Goal: Task Accomplishment & Management: Manage account settings

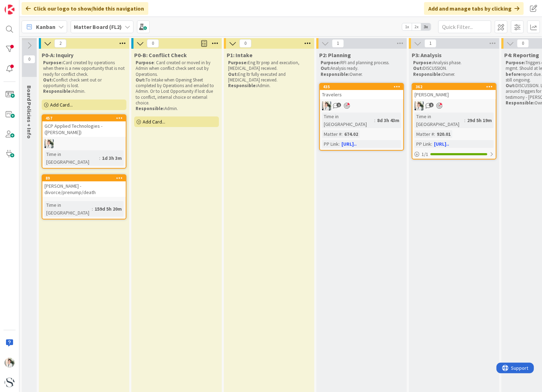
click at [125, 27] on icon at bounding box center [128, 27] width 6 height 6
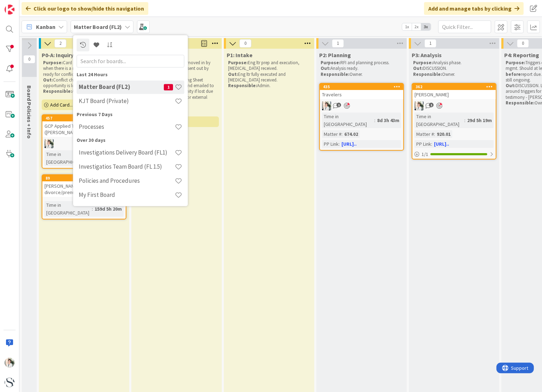
click at [125, 27] on icon at bounding box center [128, 27] width 6 height 6
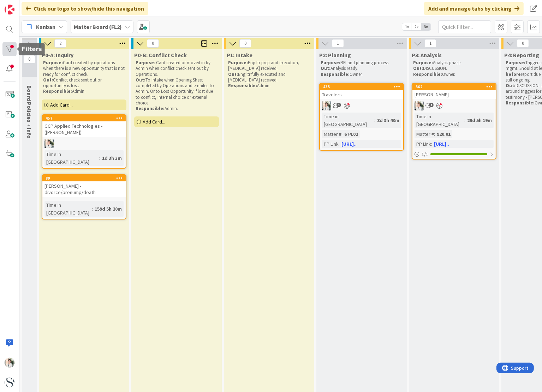
click at [9, 49] on div at bounding box center [9, 49] width 14 height 14
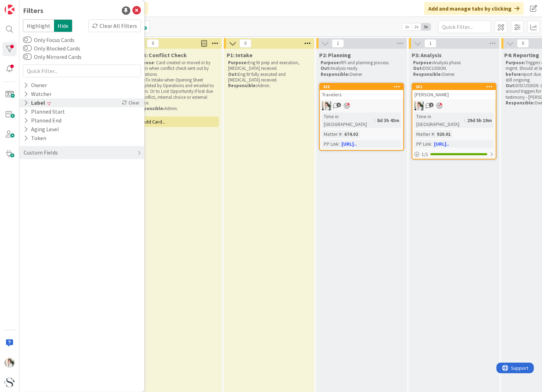
click at [38, 101] on div "Label" at bounding box center [34, 102] width 23 height 9
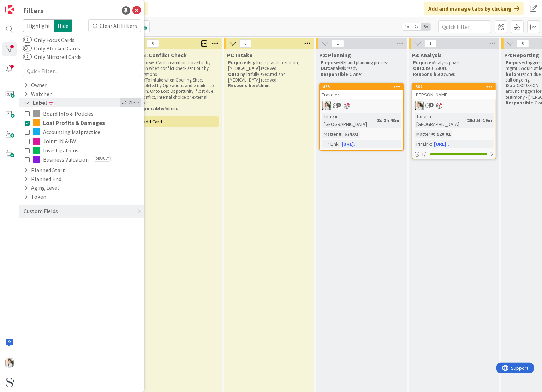
click at [125, 99] on div "Clear" at bounding box center [130, 102] width 20 height 9
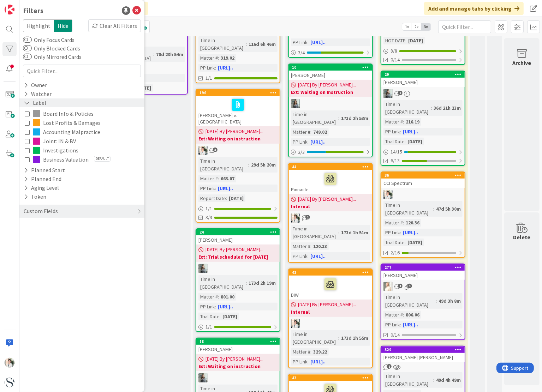
scroll to position [0, 406]
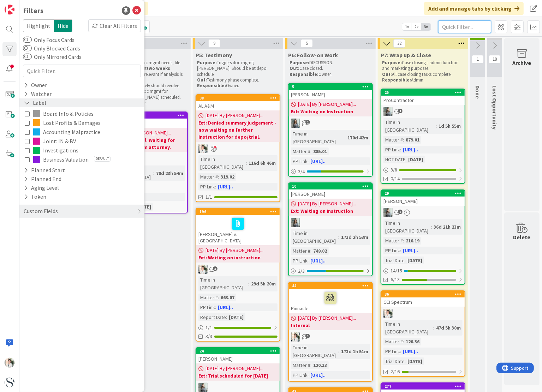
click at [450, 25] on input "text" at bounding box center [464, 26] width 53 height 13
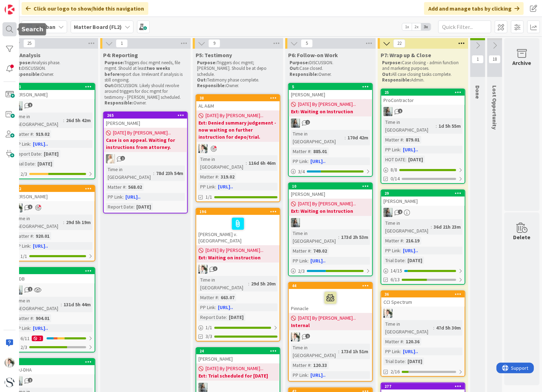
click at [8, 29] on div at bounding box center [9, 29] width 14 height 14
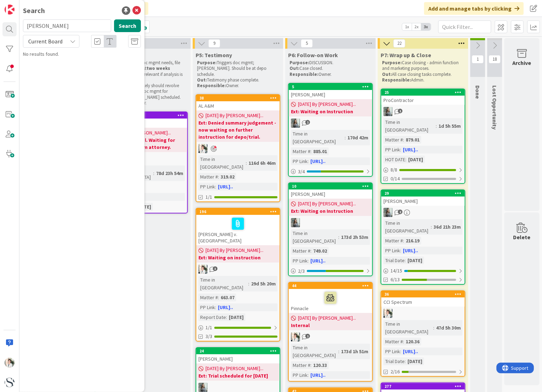
type input "[PERSON_NAME]"
click at [67, 55] on b "Matter Board (FL2) ›" at bounding box center [53, 55] width 40 height 5
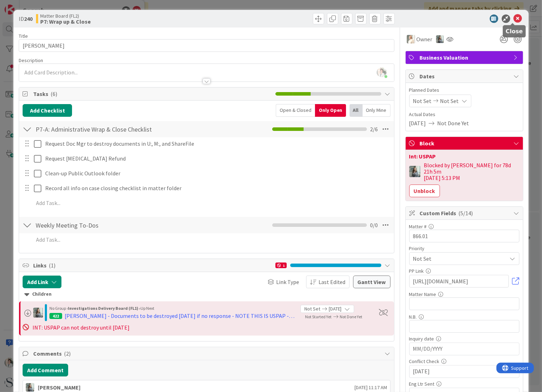
click at [513, 18] on icon at bounding box center [517, 18] width 8 height 8
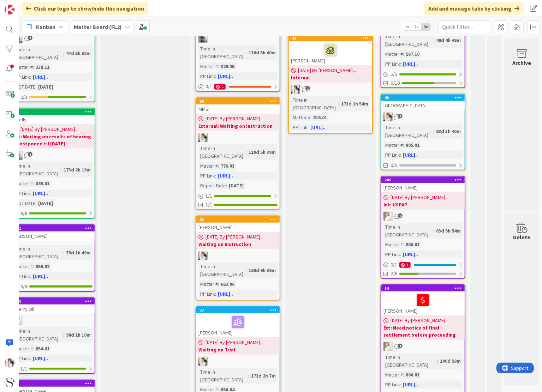
scroll to position [494, 406]
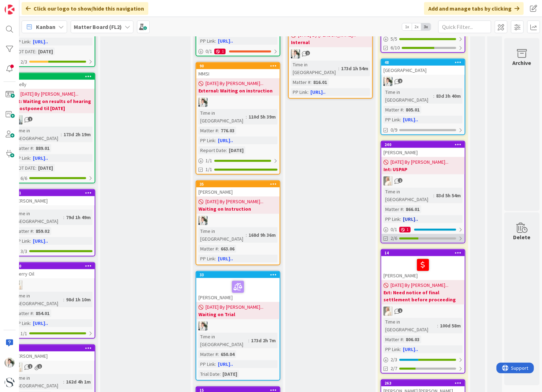
click at [418, 237] on div at bounding box center [427, 238] width 57 height 2
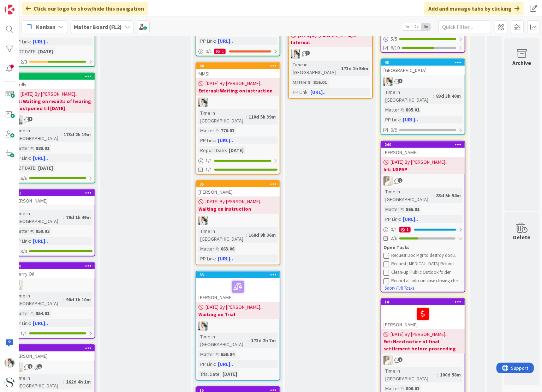
click at [412, 237] on div at bounding box center [427, 238] width 56 height 2
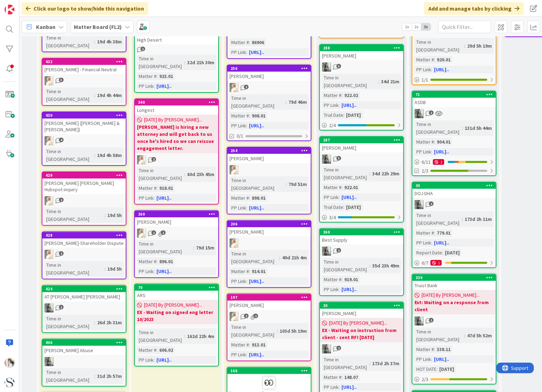
scroll to position [0, 0]
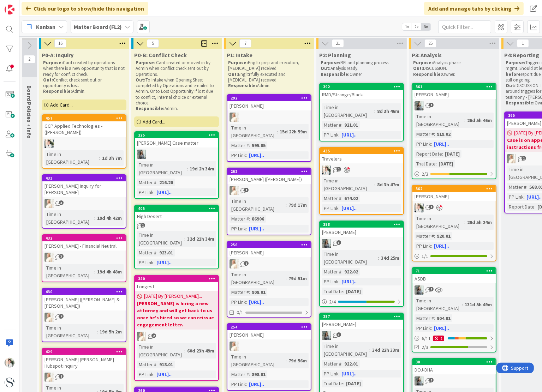
click at [100, 28] on b "Matter Board (FL2)" at bounding box center [98, 26] width 48 height 7
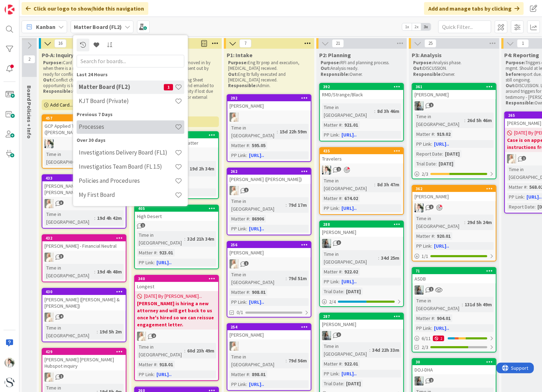
click at [92, 128] on h4 "Processes" at bounding box center [127, 126] width 96 height 7
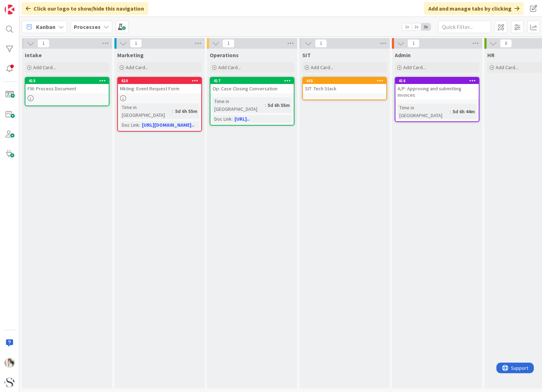
click at [329, 87] on div "SIT: Tech Stack" at bounding box center [344, 88] width 83 height 9
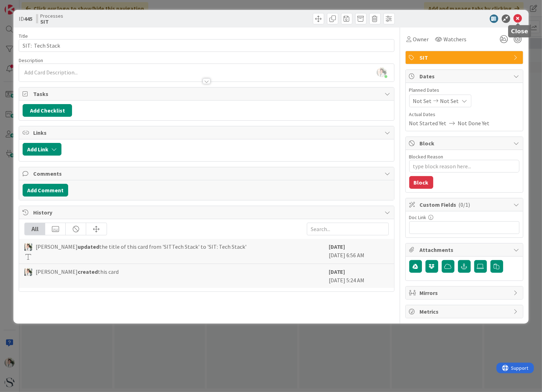
click at [519, 19] on icon at bounding box center [517, 18] width 8 height 8
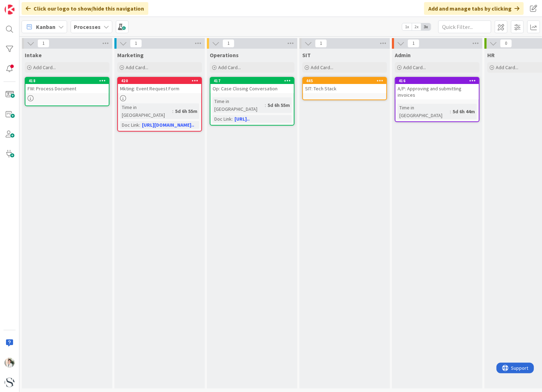
click at [103, 28] on icon at bounding box center [106, 27] width 6 height 6
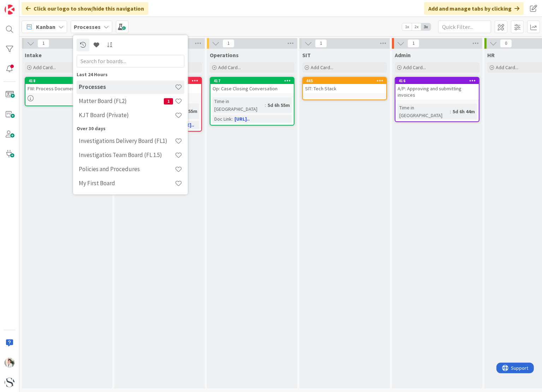
click at [103, 28] on icon at bounding box center [106, 27] width 6 height 6
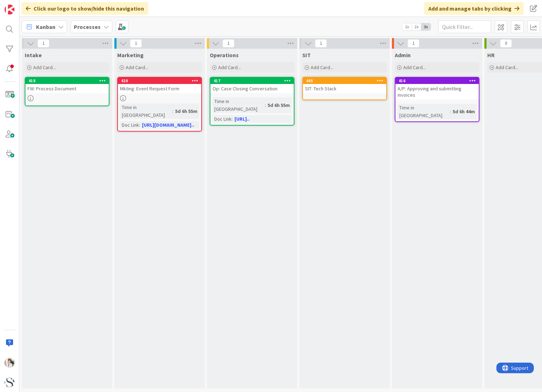
click at [85, 25] on b "Processes" at bounding box center [87, 26] width 27 height 7
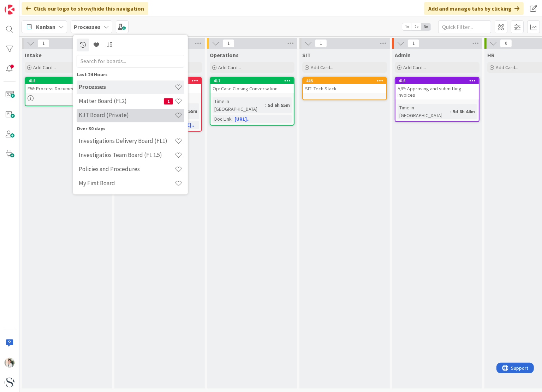
click at [90, 119] on h4 "KJT Board (Private)" at bounding box center [127, 115] width 96 height 7
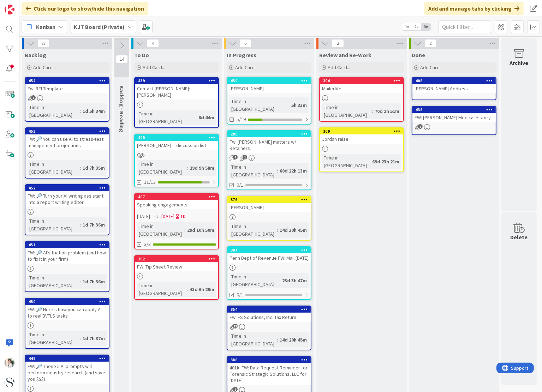
click at [259, 90] on div "Rachel" at bounding box center [268, 88] width 83 height 9
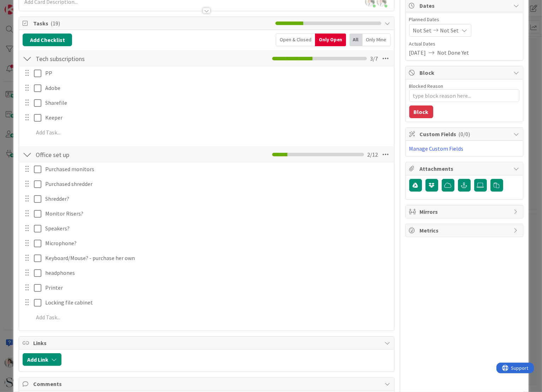
scroll to position [106, 0]
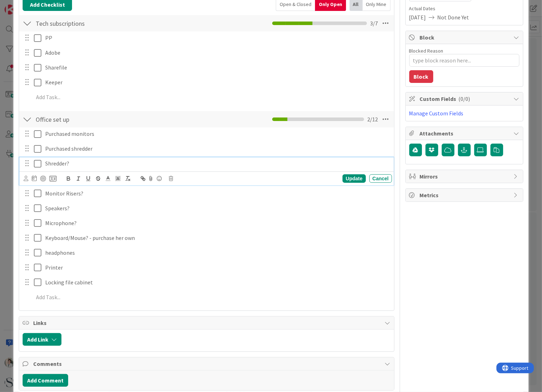
click at [37, 163] on icon at bounding box center [39, 163] width 11 height 8
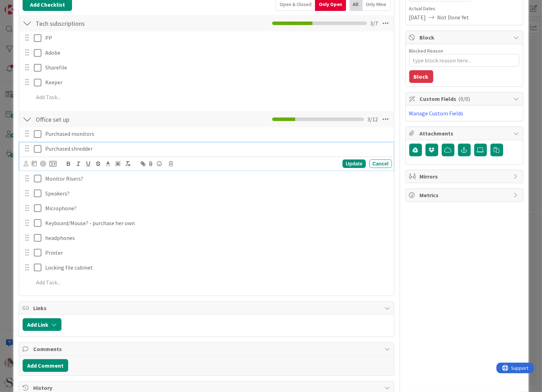
click at [37, 149] on icon at bounding box center [39, 149] width 11 height 8
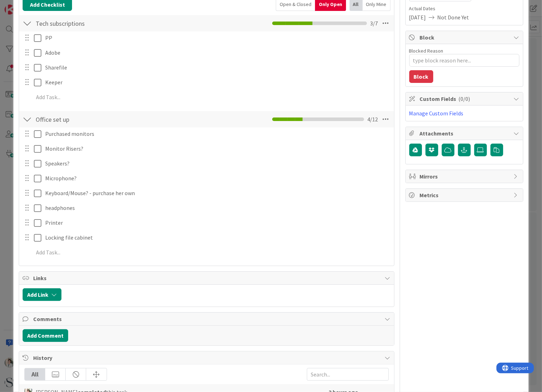
type textarea "x"
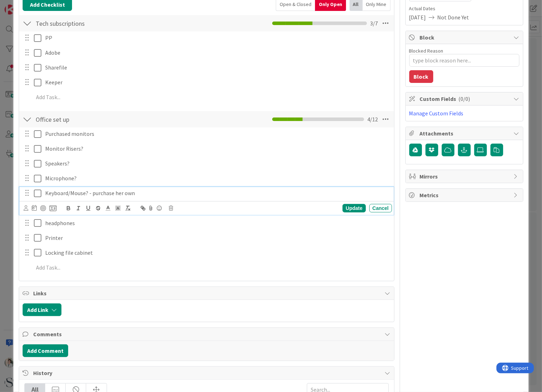
click at [101, 194] on p "Keyboard/Mouse? - purchase her own" at bounding box center [217, 193] width 344 height 8
click at [90, 192] on p "Keyboard/Mouse? - purchase her own" at bounding box center [217, 193] width 344 height 8
drag, startPoint x: 92, startPoint y: 192, endPoint x: 310, endPoint y: 212, distance: 219.7
click at [310, 212] on div "Keyboard/Mouse? - purchase her own Update Cancel" at bounding box center [206, 201] width 374 height 28
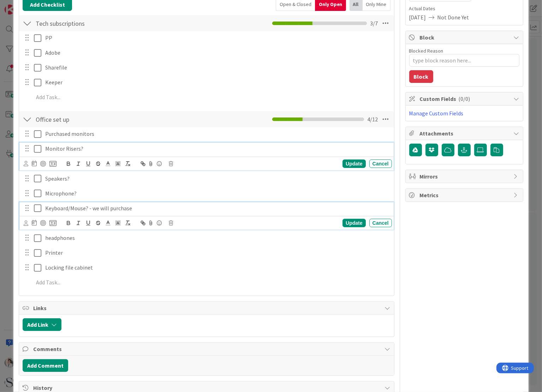
scroll to position [121, 0]
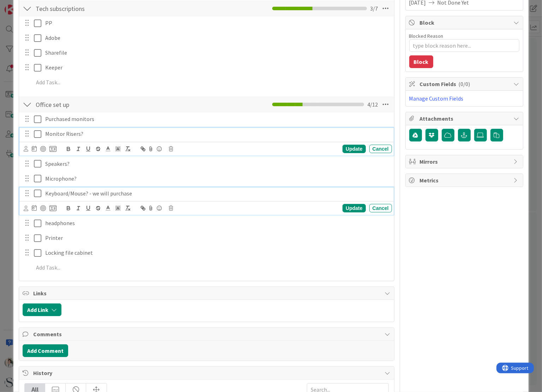
click at [195, 154] on div "Monitor Risers? Update Cancel" at bounding box center [206, 142] width 374 height 28
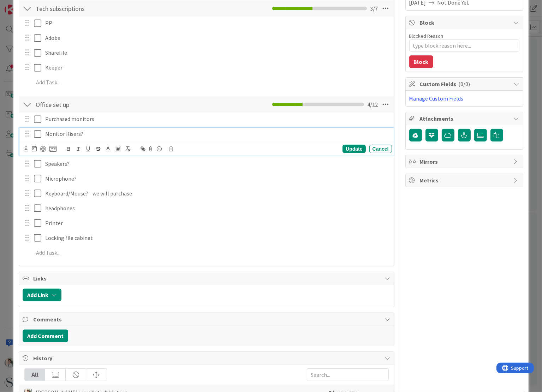
type textarea "x"
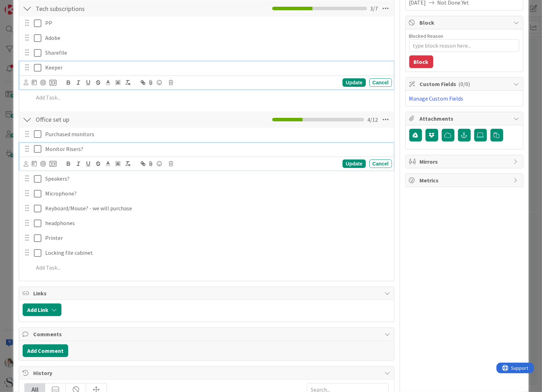
click at [195, 68] on div "Keeper Update Cancel" at bounding box center [206, 75] width 374 height 28
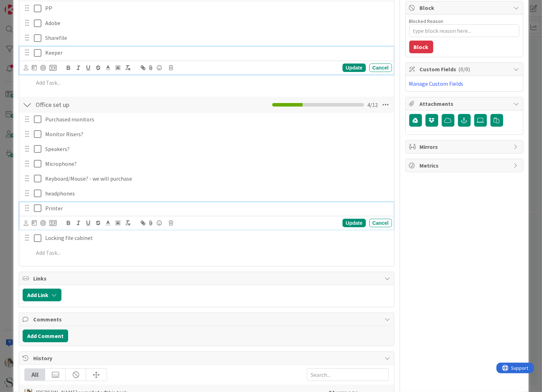
click at [61, 208] on p "Printer" at bounding box center [217, 208] width 344 height 8
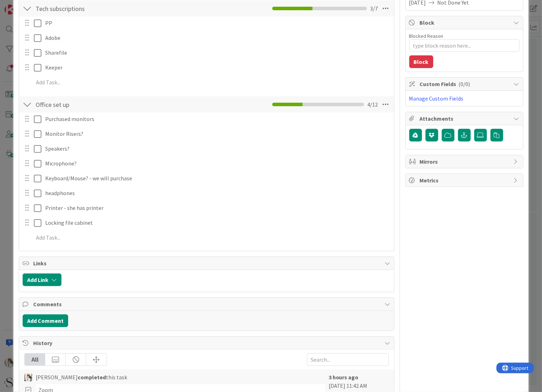
type textarea "x"
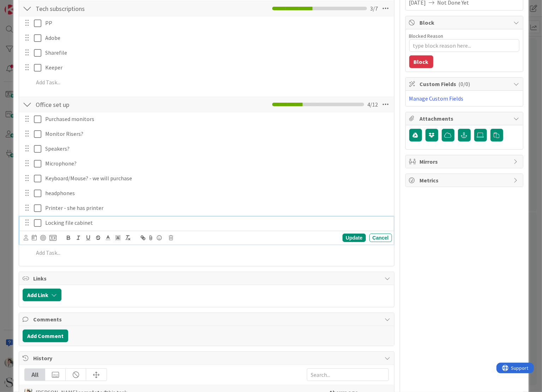
click at [93, 220] on p "Locking file cabinet" at bounding box center [217, 223] width 344 height 8
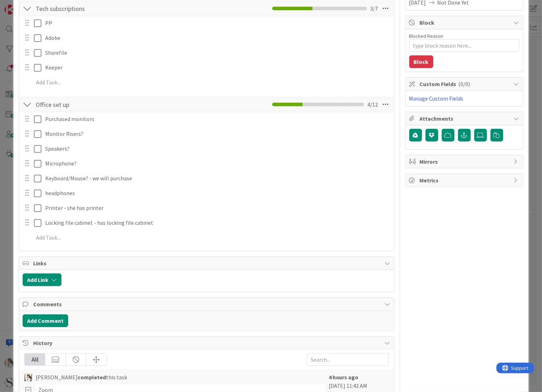
type textarea "x"
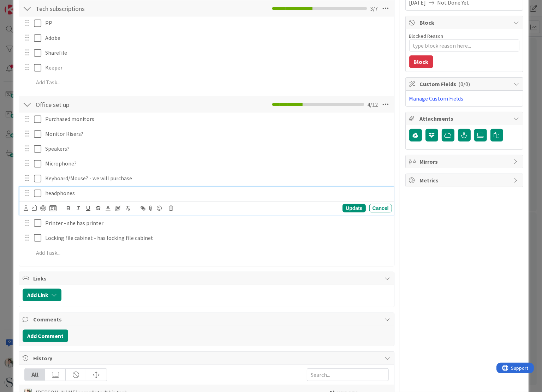
click at [88, 197] on div "headphones" at bounding box center [216, 193] width 349 height 12
type textarea "x"
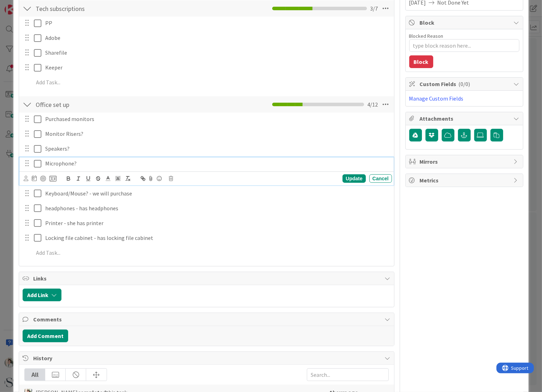
click at [72, 165] on p "Microphone?" at bounding box center [217, 163] width 344 height 8
type textarea "x"
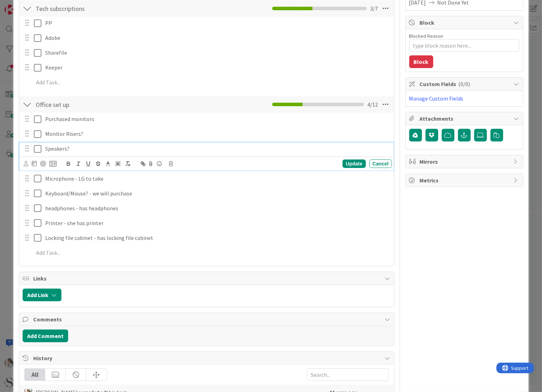
click at [66, 148] on p "Speakers?" at bounding box center [217, 149] width 344 height 8
click at [88, 148] on p "Speakers?" at bounding box center [217, 149] width 344 height 8
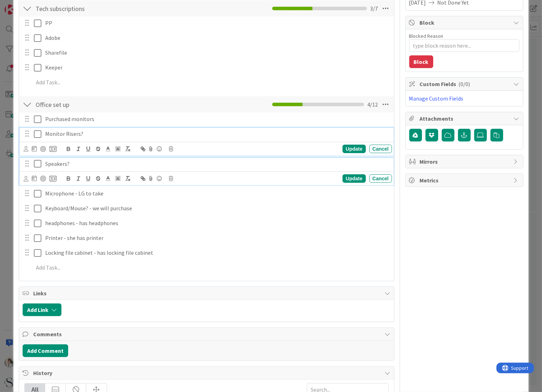
click at [86, 133] on p "Monitor Risers?" at bounding box center [217, 134] width 344 height 8
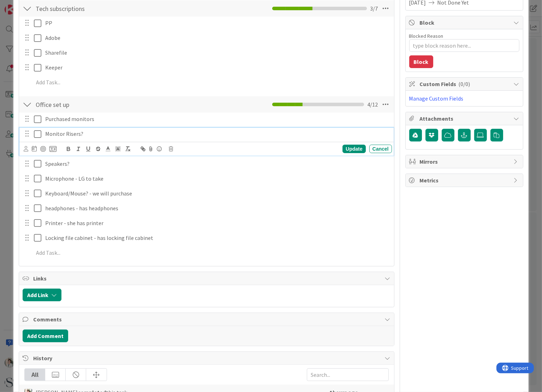
click at [79, 132] on p "Monitor Risers?" at bounding box center [217, 134] width 344 height 8
type textarea "x"
